Goal: Obtain resource: Download file/media

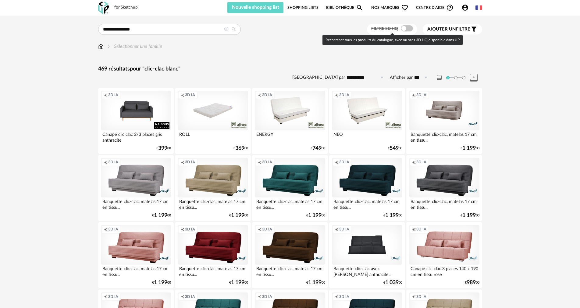
click at [404, 26] on span at bounding box center [407, 28] width 12 height 6
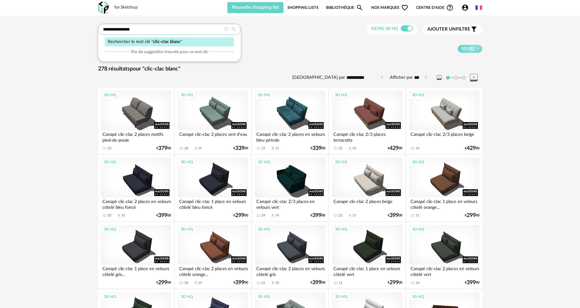
drag, startPoint x: 133, startPoint y: 26, endPoint x: 71, endPoint y: 29, distance: 62.6
type input "**********"
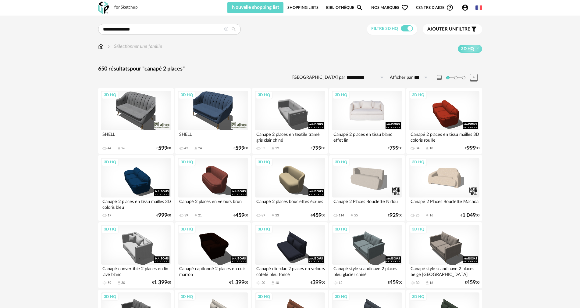
click at [376, 109] on div "3D HQ" at bounding box center [367, 111] width 70 height 40
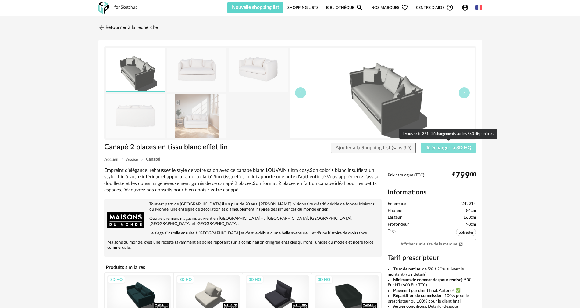
click at [450, 150] on button "Télécharger la 3D HQ" at bounding box center [448, 147] width 55 height 11
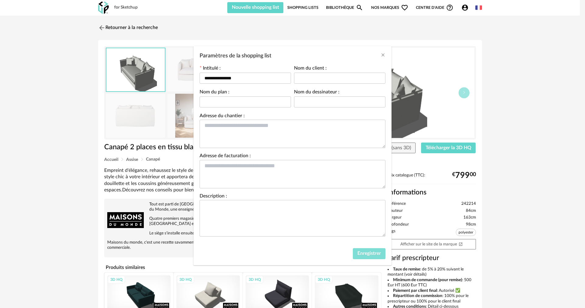
click at [361, 253] on span "Enregistrer" at bounding box center [369, 253] width 23 height 5
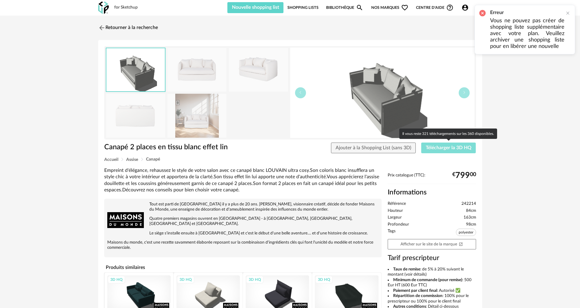
click at [437, 147] on span "Télécharger la 3D HQ" at bounding box center [449, 147] width 46 height 5
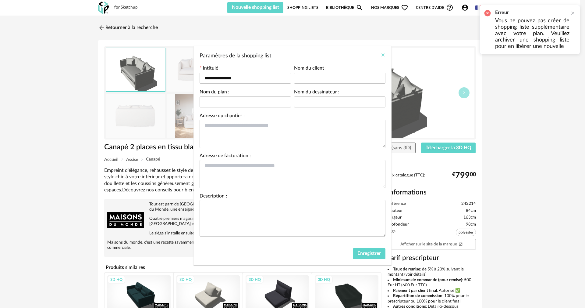
click at [381, 53] on icon "Close" at bounding box center [383, 54] width 5 height 5
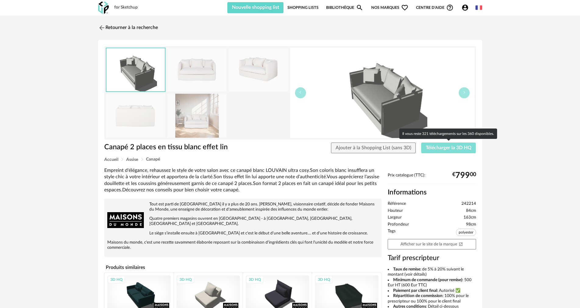
click at [433, 152] on button "Télécharger la 3D HQ" at bounding box center [448, 147] width 55 height 11
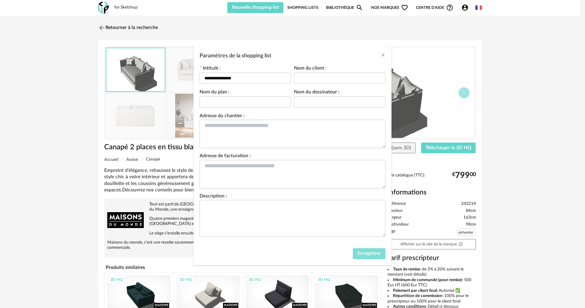
click at [365, 255] on span "Enregistrer" at bounding box center [369, 253] width 23 height 5
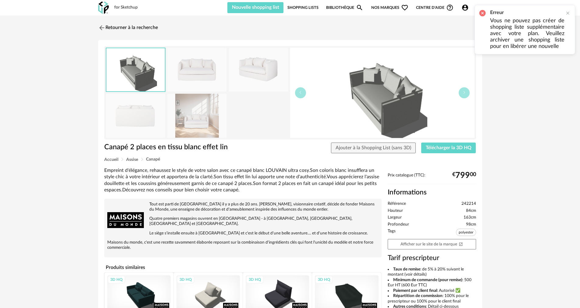
click at [297, 9] on link "Shopping Lists" at bounding box center [302, 7] width 31 height 11
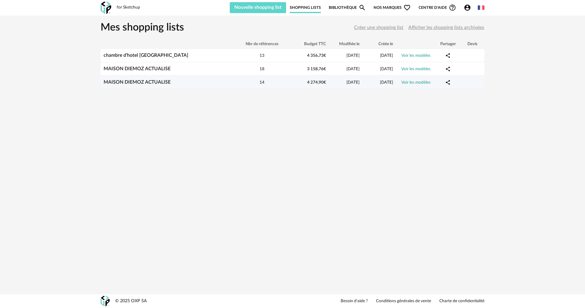
click at [278, 83] on div "14" at bounding box center [262, 82] width 55 height 6
click at [146, 83] on link "MAISON DIEMOZ ACTUALISE" at bounding box center [137, 82] width 67 height 5
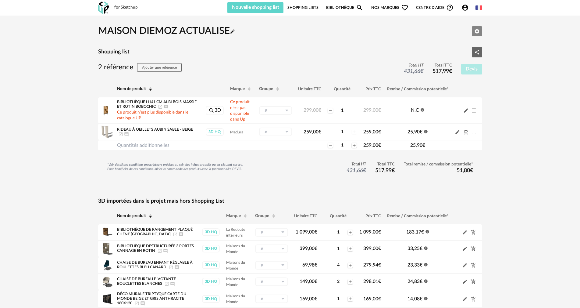
click at [475, 29] on icon "Editer les paramètres" at bounding box center [476, 30] width 5 height 5
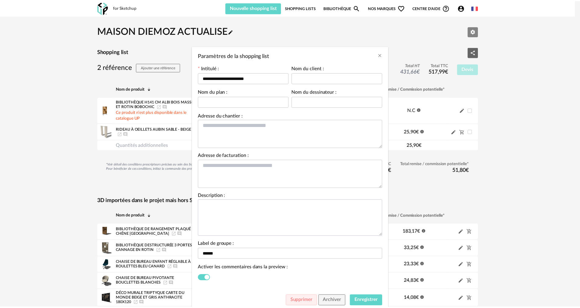
scroll to position [20, 0]
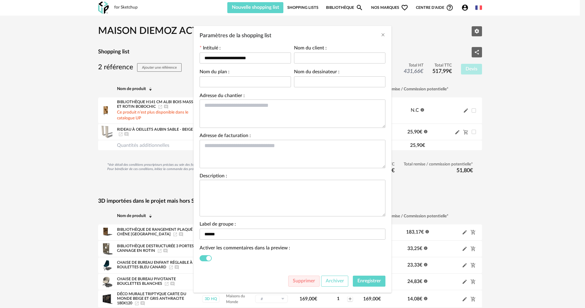
click at [333, 279] on span "Archiver" at bounding box center [335, 280] width 18 height 5
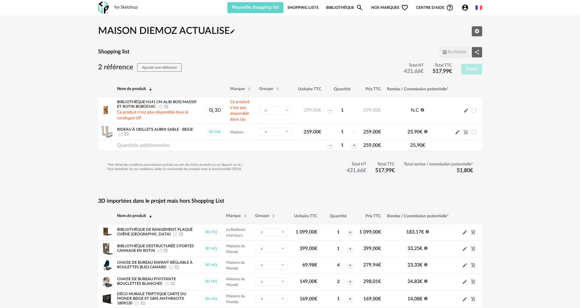
click at [307, 5] on link "Shopping Lists" at bounding box center [302, 7] width 31 height 11
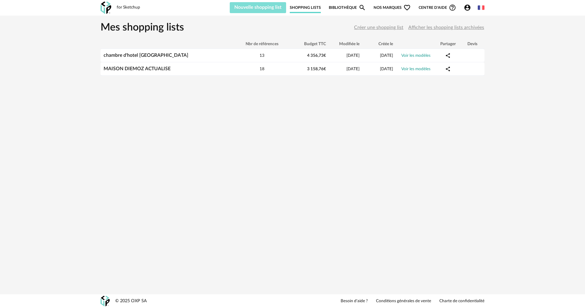
click at [252, 9] on span "Nouvelle shopping list" at bounding box center [257, 7] width 47 height 5
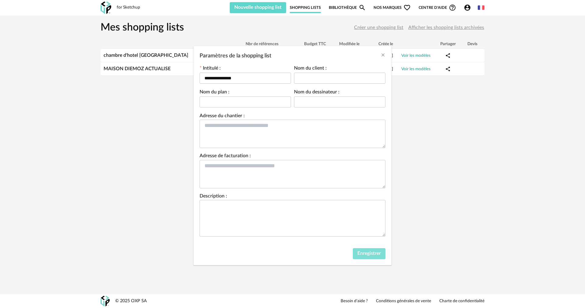
click at [369, 254] on span "Enregistrer" at bounding box center [369, 253] width 23 height 5
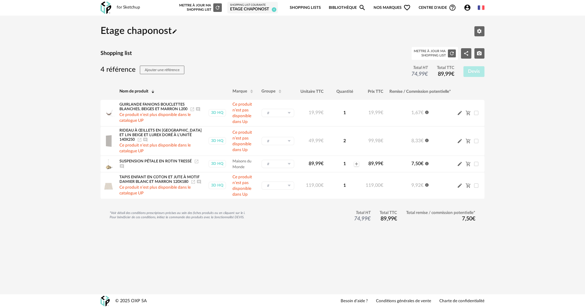
click at [362, 4] on link "Bibliothèque Magnify icon" at bounding box center [347, 8] width 37 height 14
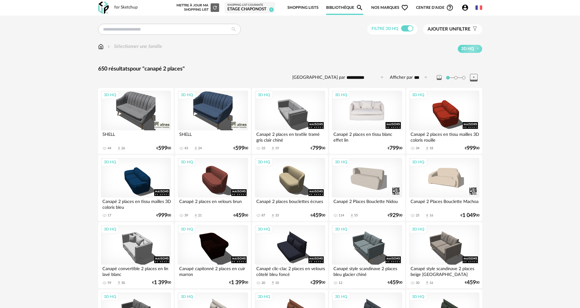
click at [372, 107] on div "3D HQ" at bounding box center [367, 111] width 70 height 40
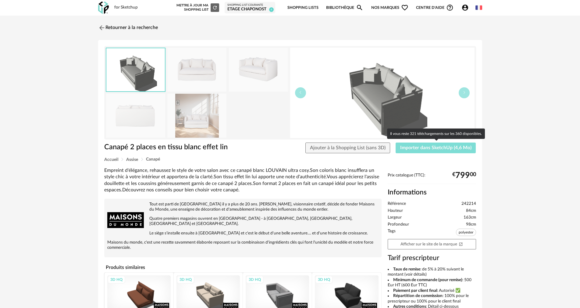
click at [445, 152] on button "Importer dans SketchUp (4,6 Mo)" at bounding box center [436, 147] width 80 height 11
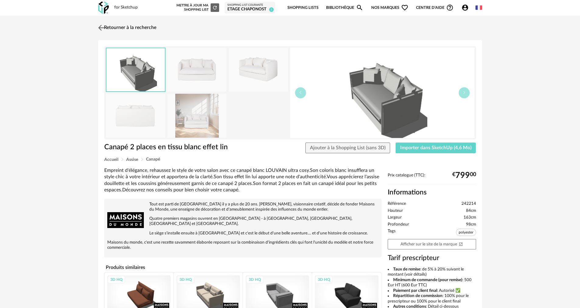
click at [103, 26] on img at bounding box center [101, 27] width 9 height 9
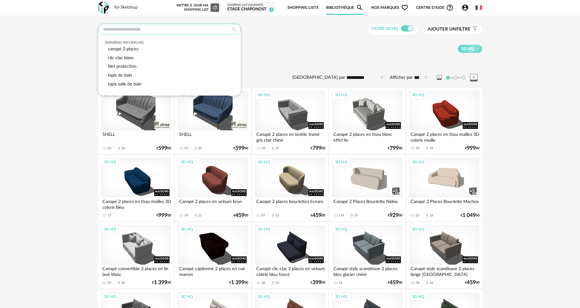
click at [192, 29] on input "text" at bounding box center [169, 29] width 143 height 11
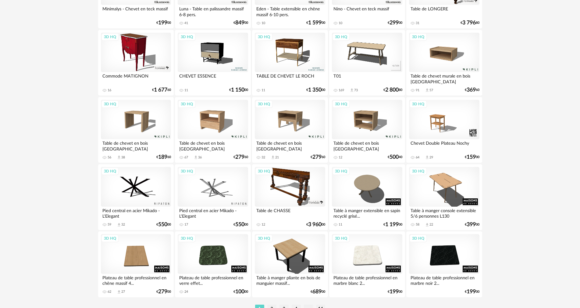
scroll to position [1162, 0]
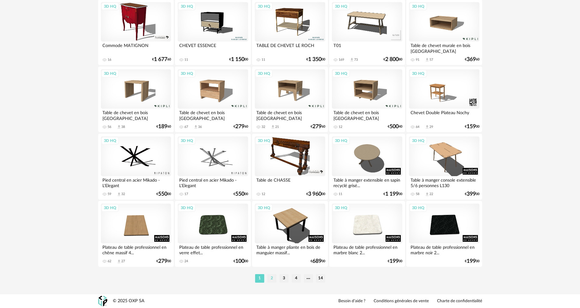
click at [272, 278] on li "2" at bounding box center [271, 278] width 9 height 9
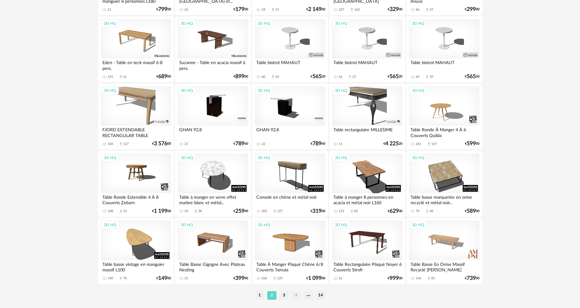
scroll to position [1162, 0]
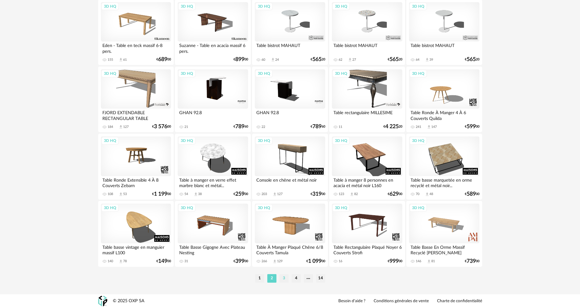
click at [282, 278] on li "3" at bounding box center [283, 278] width 9 height 9
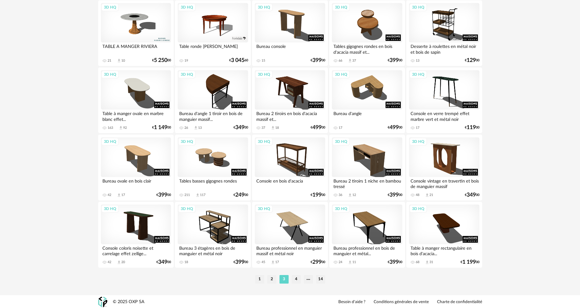
scroll to position [1162, 0]
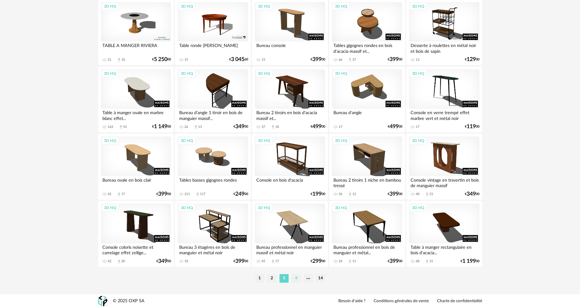
click at [293, 279] on li "4" at bounding box center [296, 278] width 9 height 9
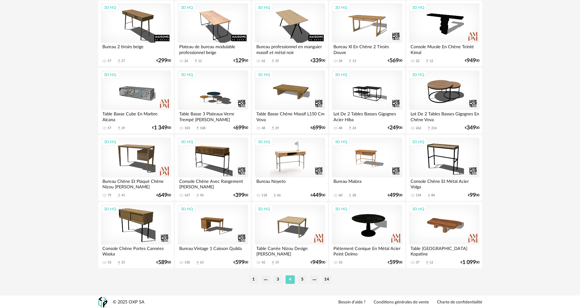
scroll to position [1162, 0]
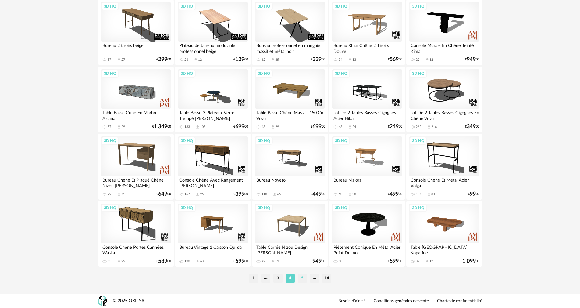
click at [304, 278] on li "5" at bounding box center [302, 278] width 9 height 9
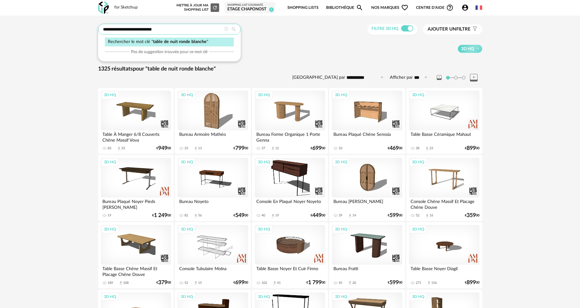
drag, startPoint x: 140, startPoint y: 28, endPoint x: 116, endPoint y: 30, distance: 24.5
click at [116, 30] on input "**********" at bounding box center [169, 29] width 143 height 11
type input "**********"
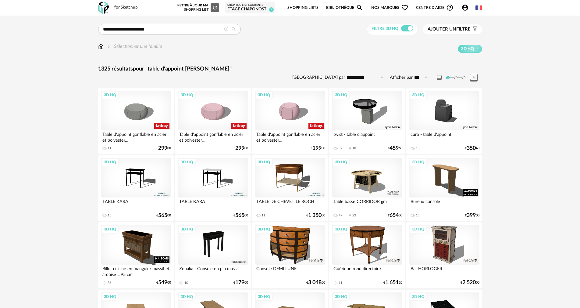
click at [225, 27] on div at bounding box center [226, 30] width 4 height 6
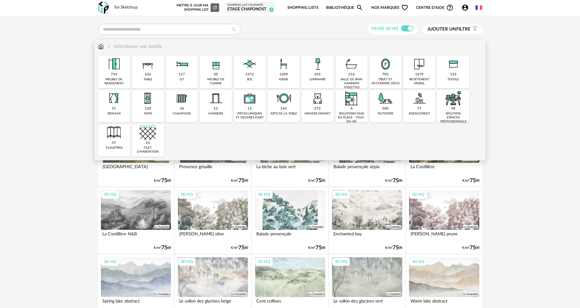
click at [162, 75] on div "636 table" at bounding box center [148, 72] width 32 height 32
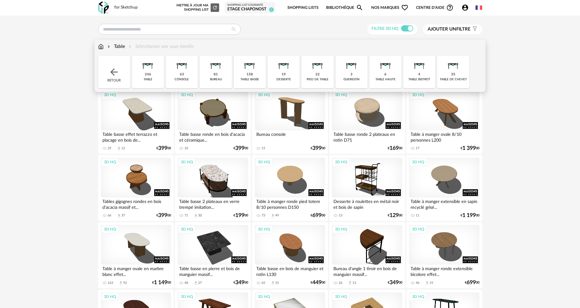
click at [126, 48] on div "Table Sélectionner une sous-famille" at bounding box center [146, 46] width 96 height 7
click at [457, 76] on div "35 table de chevet" at bounding box center [453, 72] width 32 height 32
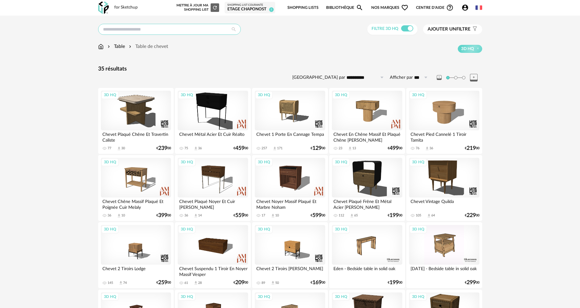
click at [163, 31] on input "text" at bounding box center [169, 29] width 143 height 11
type input "**********"
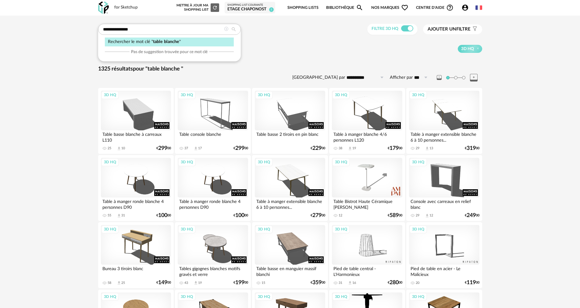
click at [226, 31] on icon at bounding box center [226, 29] width 4 height 4
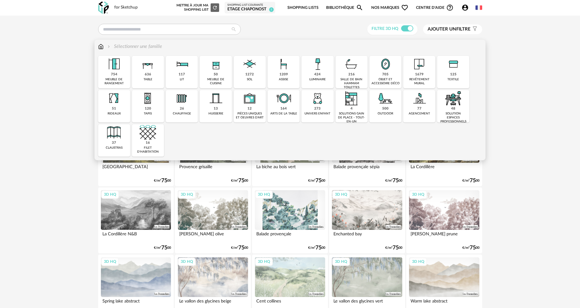
click at [151, 78] on div "table" at bounding box center [148, 79] width 9 height 4
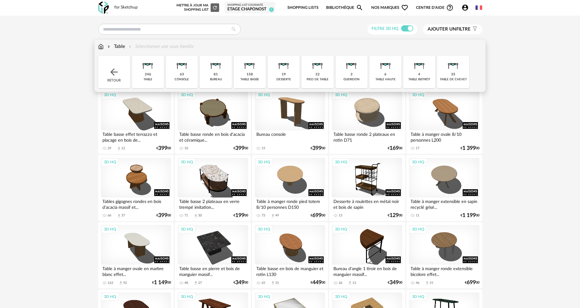
click at [457, 72] on img at bounding box center [453, 64] width 16 height 16
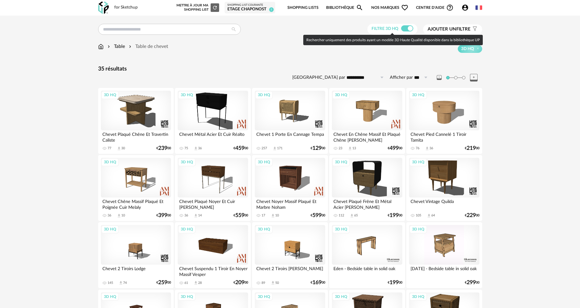
click at [404, 28] on span at bounding box center [407, 28] width 12 height 6
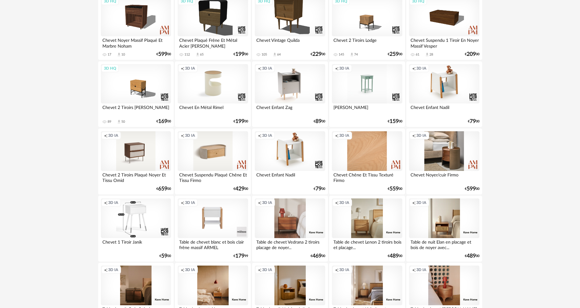
scroll to position [491, 0]
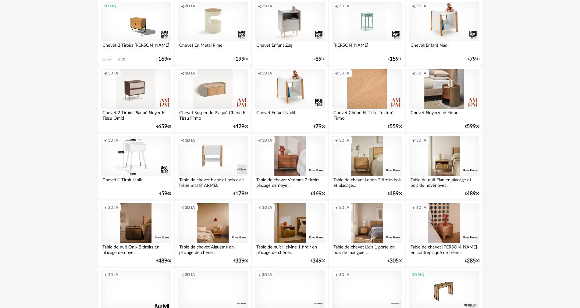
click at [126, 156] on div "Creation icon 3D IA" at bounding box center [136, 156] width 70 height 40
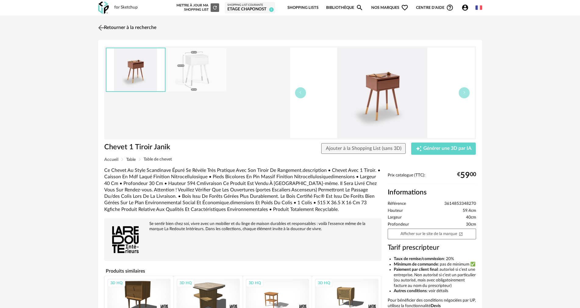
click at [102, 28] on img at bounding box center [101, 27] width 9 height 9
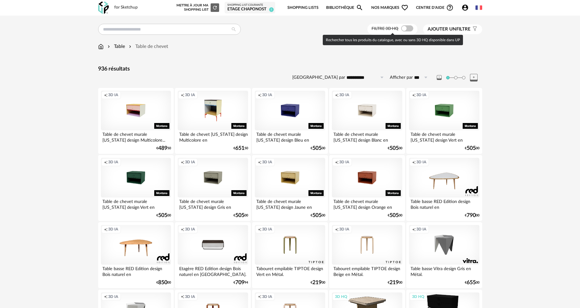
click at [404, 27] on span at bounding box center [407, 28] width 12 height 6
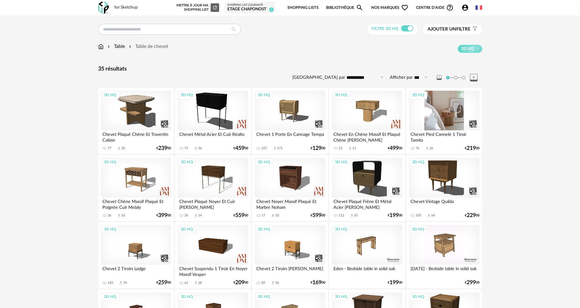
click at [439, 116] on div "3D HQ" at bounding box center [444, 111] width 70 height 40
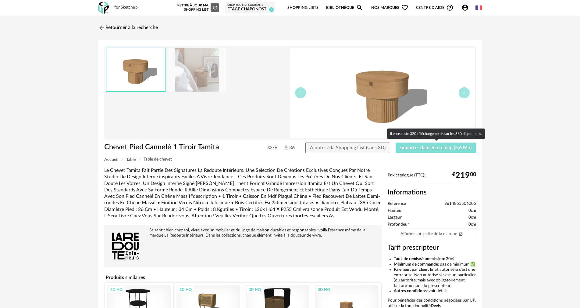
click at [408, 144] on button "Importer dans SketchUp (5,6 Mo)" at bounding box center [436, 147] width 80 height 11
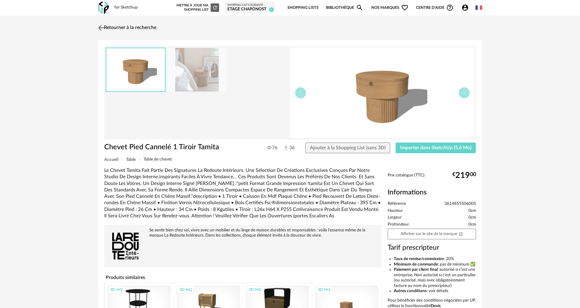
click at [102, 27] on img at bounding box center [101, 27] width 9 height 9
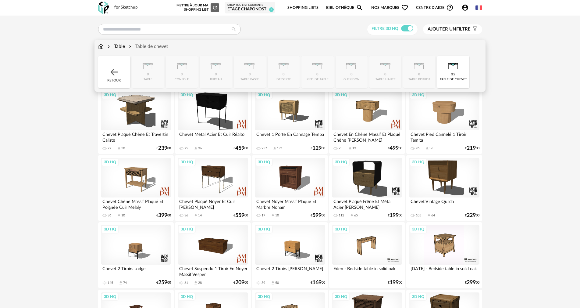
click at [115, 45] on div "Table" at bounding box center [115, 46] width 19 height 7
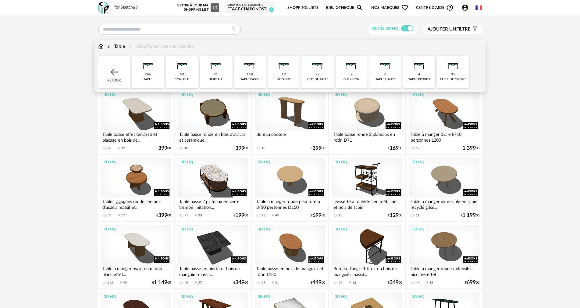
click at [99, 45] on img at bounding box center [100, 46] width 5 height 7
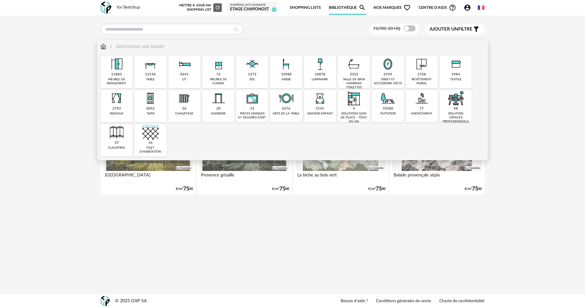
click at [114, 74] on div "11883" at bounding box center [116, 74] width 11 height 5
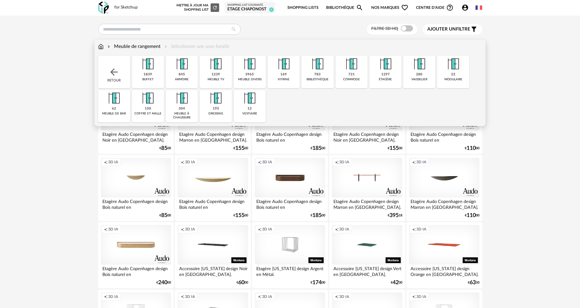
click at [145, 78] on div "buffet" at bounding box center [147, 79] width 11 height 4
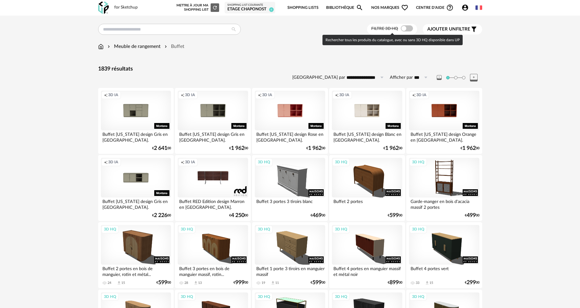
click at [408, 25] on div "Filtre 3D HQ" at bounding box center [392, 29] width 50 height 11
click at [407, 28] on span at bounding box center [407, 28] width 12 height 6
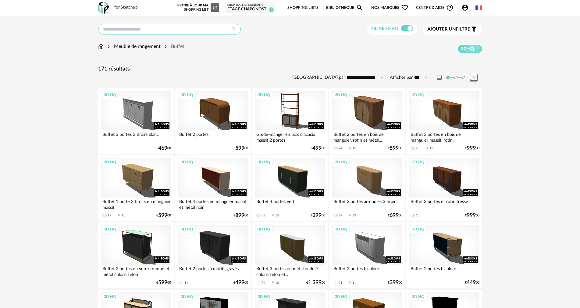
click at [144, 32] on input "text" at bounding box center [169, 29] width 143 height 11
type input "**********"
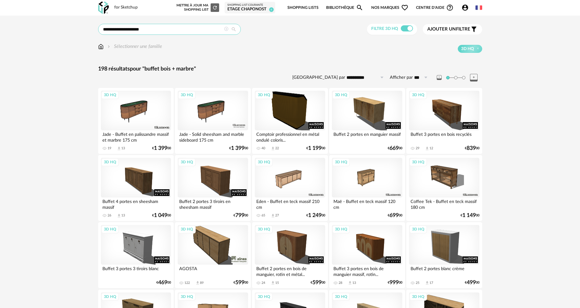
drag, startPoint x: 145, startPoint y: 29, endPoint x: 116, endPoint y: 23, distance: 30.1
type input "**********"
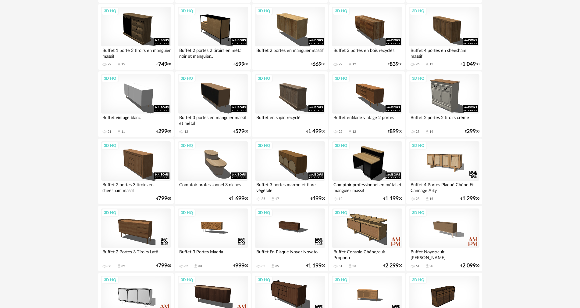
scroll to position [853, 0]
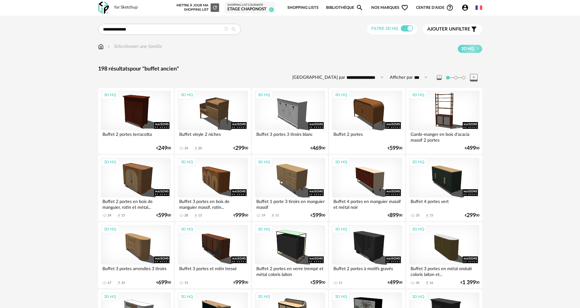
click at [291, 5] on link "Shopping Lists" at bounding box center [302, 8] width 31 height 14
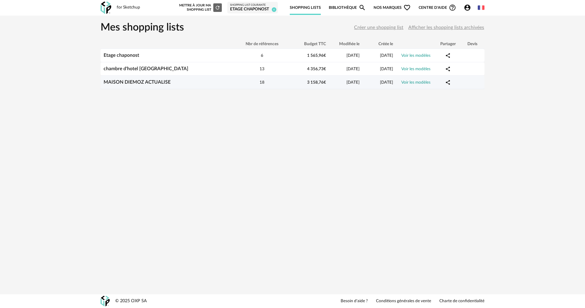
click at [137, 84] on link "MAISON DIEMOZ ACTUALISE" at bounding box center [137, 82] width 67 height 5
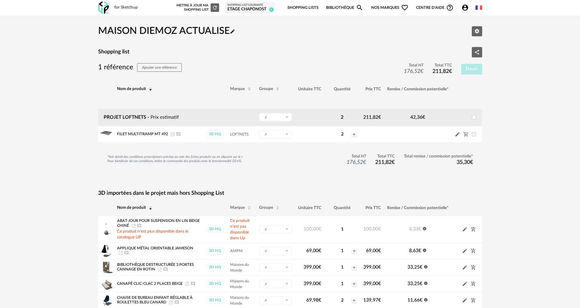
click at [254, 7] on div "Etage chaponost" at bounding box center [249, 9] width 45 height 5
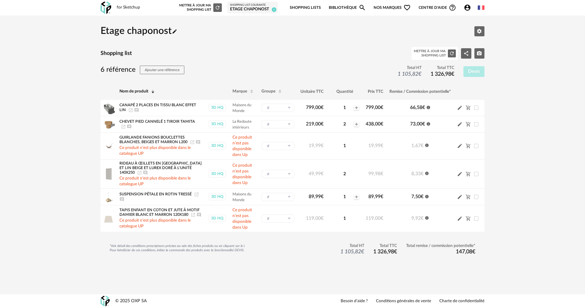
click at [349, 6] on link "Bibliothèque Magnify icon" at bounding box center [347, 8] width 37 height 14
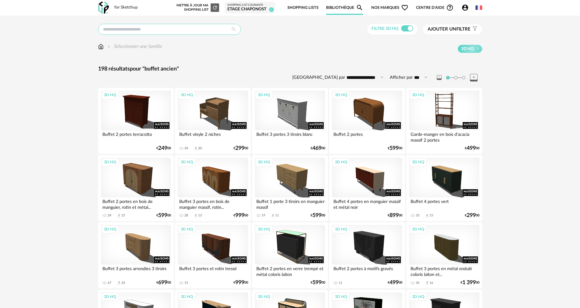
click at [148, 32] on input "text" at bounding box center [169, 29] width 143 height 11
type input "**********"
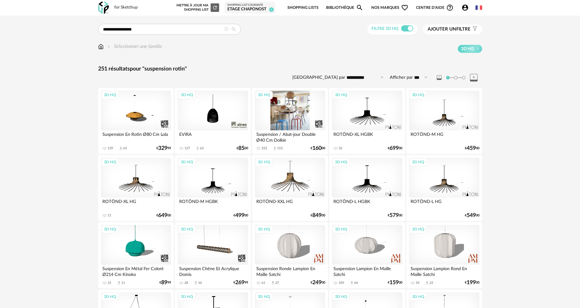
click at [285, 114] on div "3D HQ" at bounding box center [290, 111] width 70 height 40
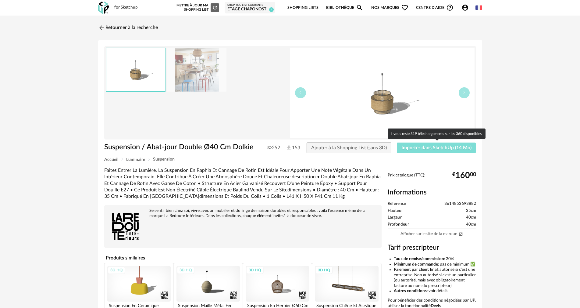
click at [442, 150] on span "Importer dans SketchUp (14 Mo)" at bounding box center [436, 147] width 70 height 5
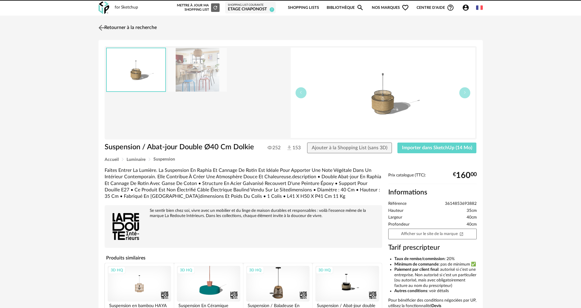
click at [106, 27] on img at bounding box center [101, 27] width 9 height 9
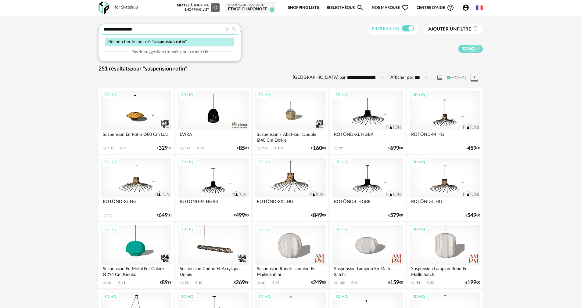
drag, startPoint x: 167, startPoint y: 31, endPoint x: 82, endPoint y: 30, distance: 85.0
type input "*********"
type input "**********"
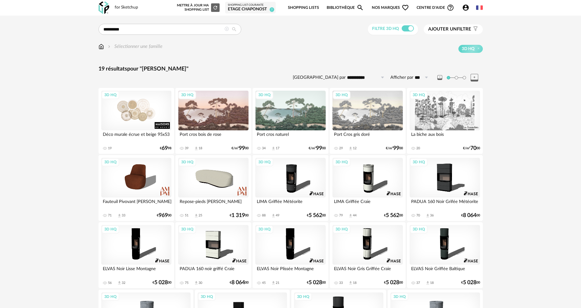
click at [146, 124] on div "3D HQ" at bounding box center [136, 111] width 70 height 40
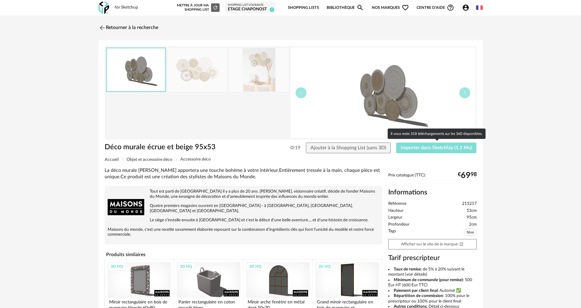
click at [431, 150] on button "Importer dans SketchUp (1,1 Mo)" at bounding box center [436, 147] width 80 height 11
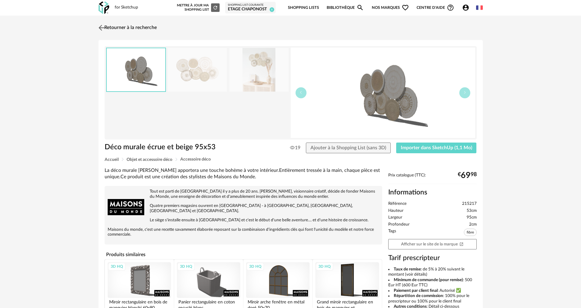
click at [107, 30] on link "Retourner à la recherche" at bounding box center [127, 27] width 60 height 13
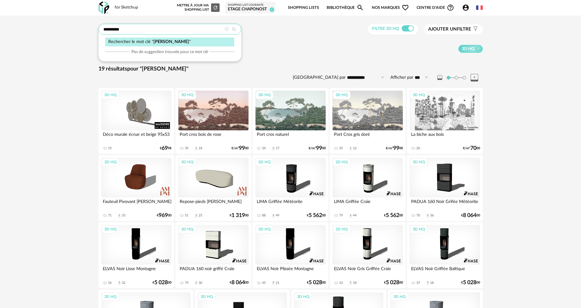
drag, startPoint x: 182, startPoint y: 27, endPoint x: 94, endPoint y: 23, distance: 87.9
click at [94, 24] on div "**********" at bounding box center [290, 201] width 395 height 354
type input "**********"
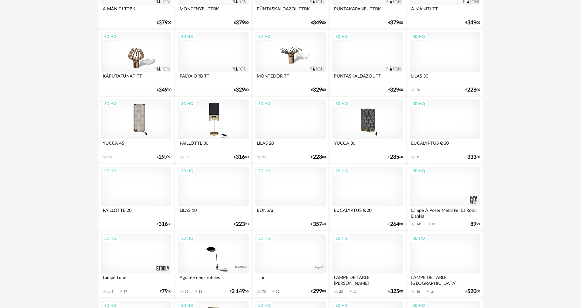
scroll to position [762, 0]
